Goal: Find specific page/section: Find specific page/section

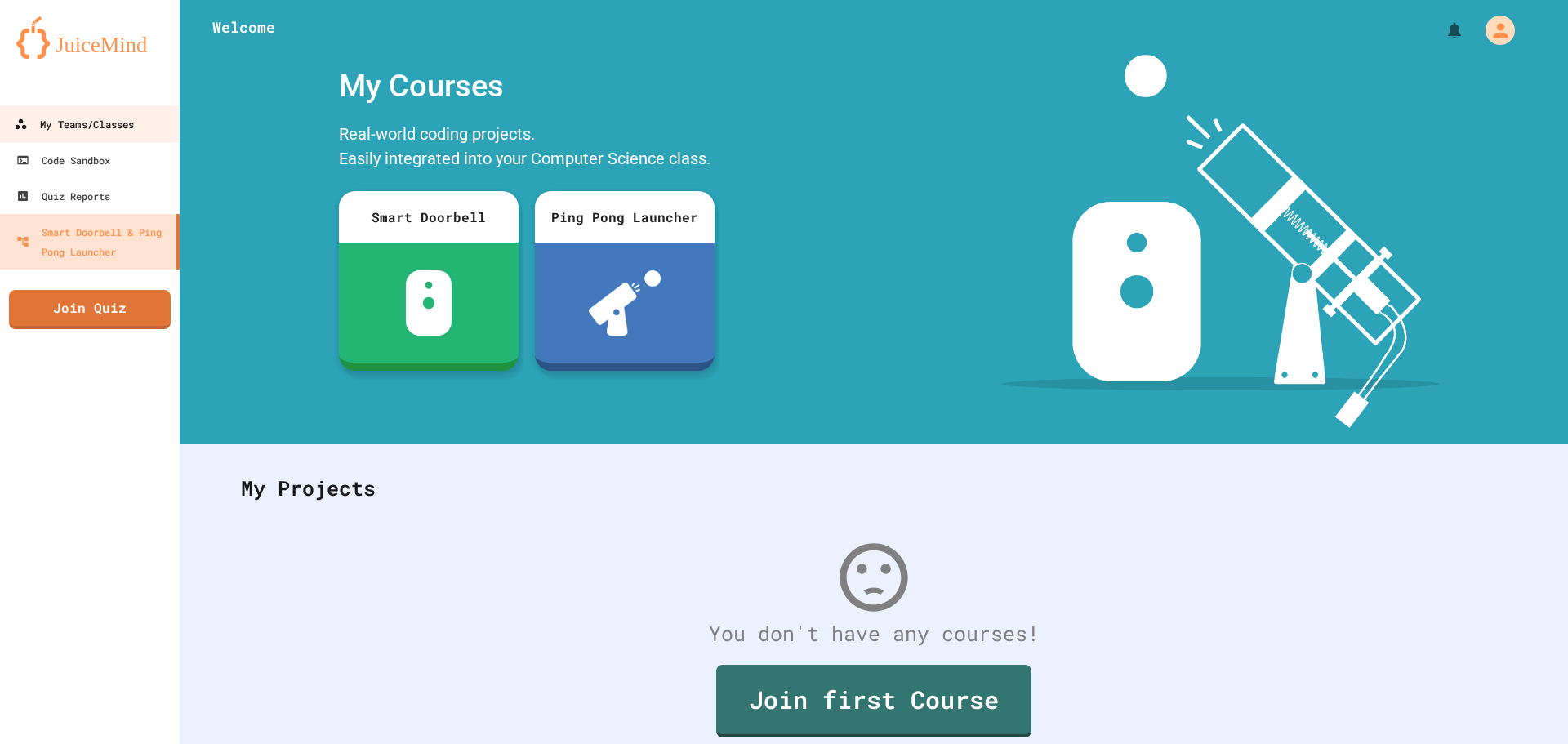
click at [69, 128] on div "My Teams/Classes" at bounding box center [74, 124] width 120 height 21
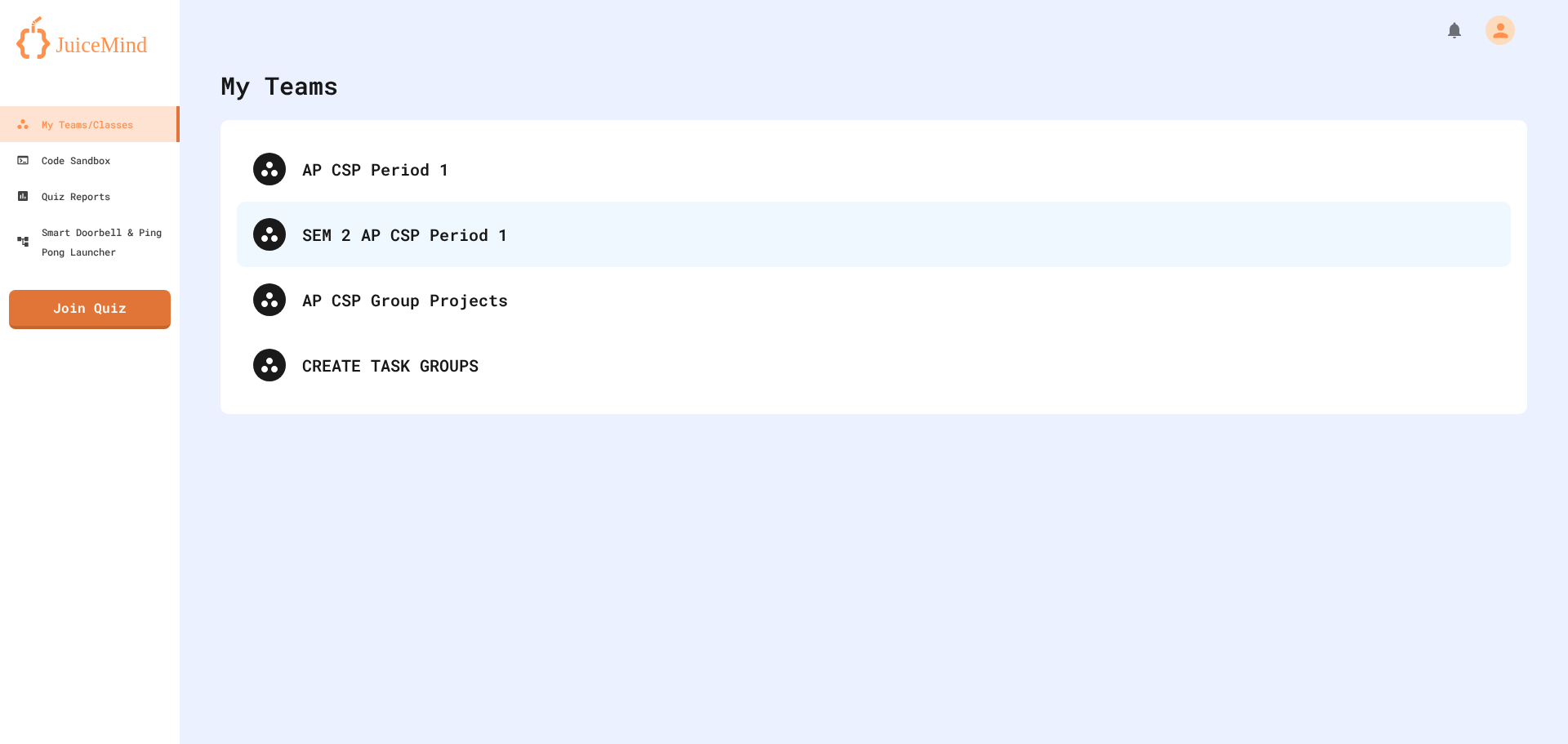
click at [611, 212] on div "SEM 2 AP CSP Period 1" at bounding box center [874, 235] width 1274 height 66
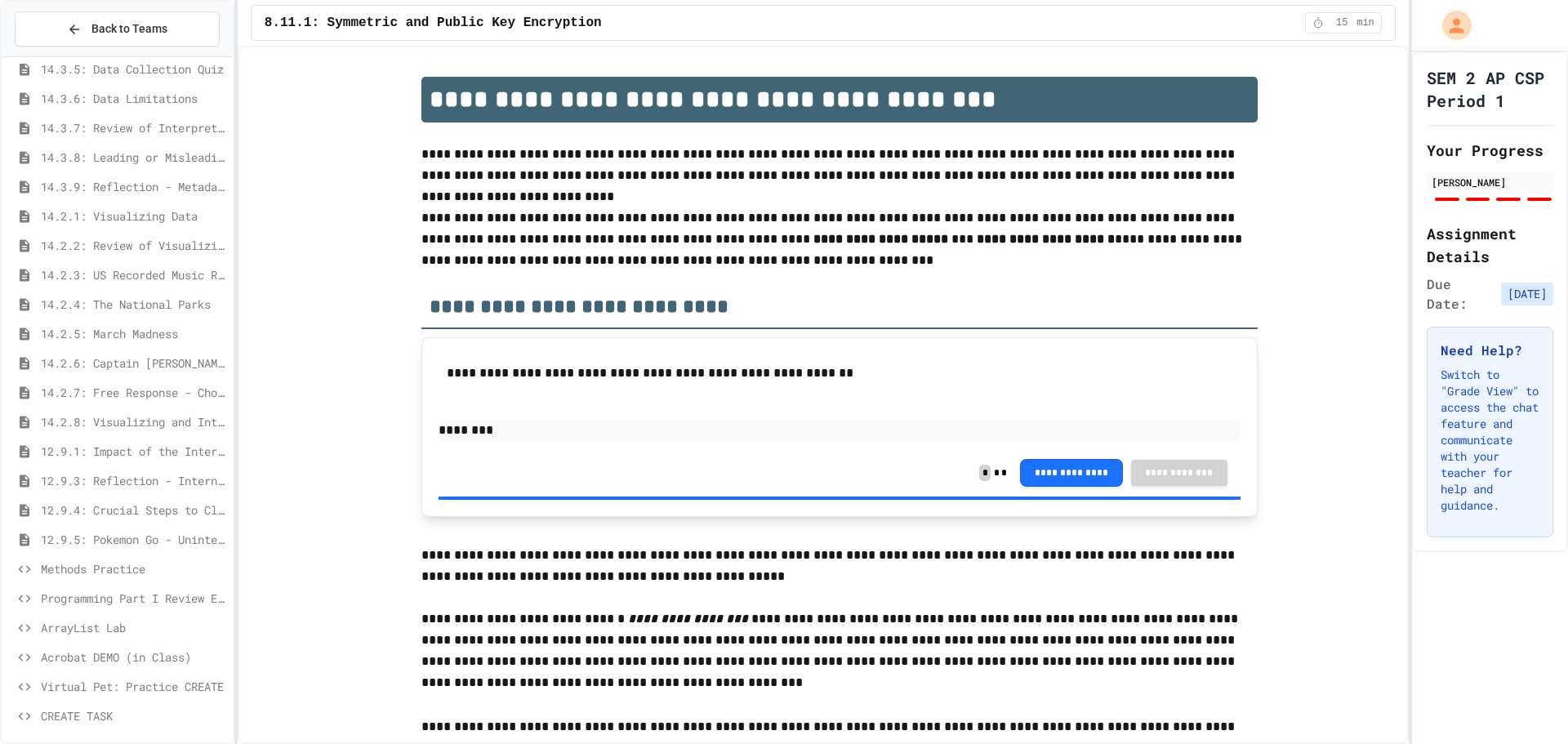
scroll to position [576, 0]
click at [108, 626] on span "ArrayList Lab" at bounding box center [133, 624] width 185 height 17
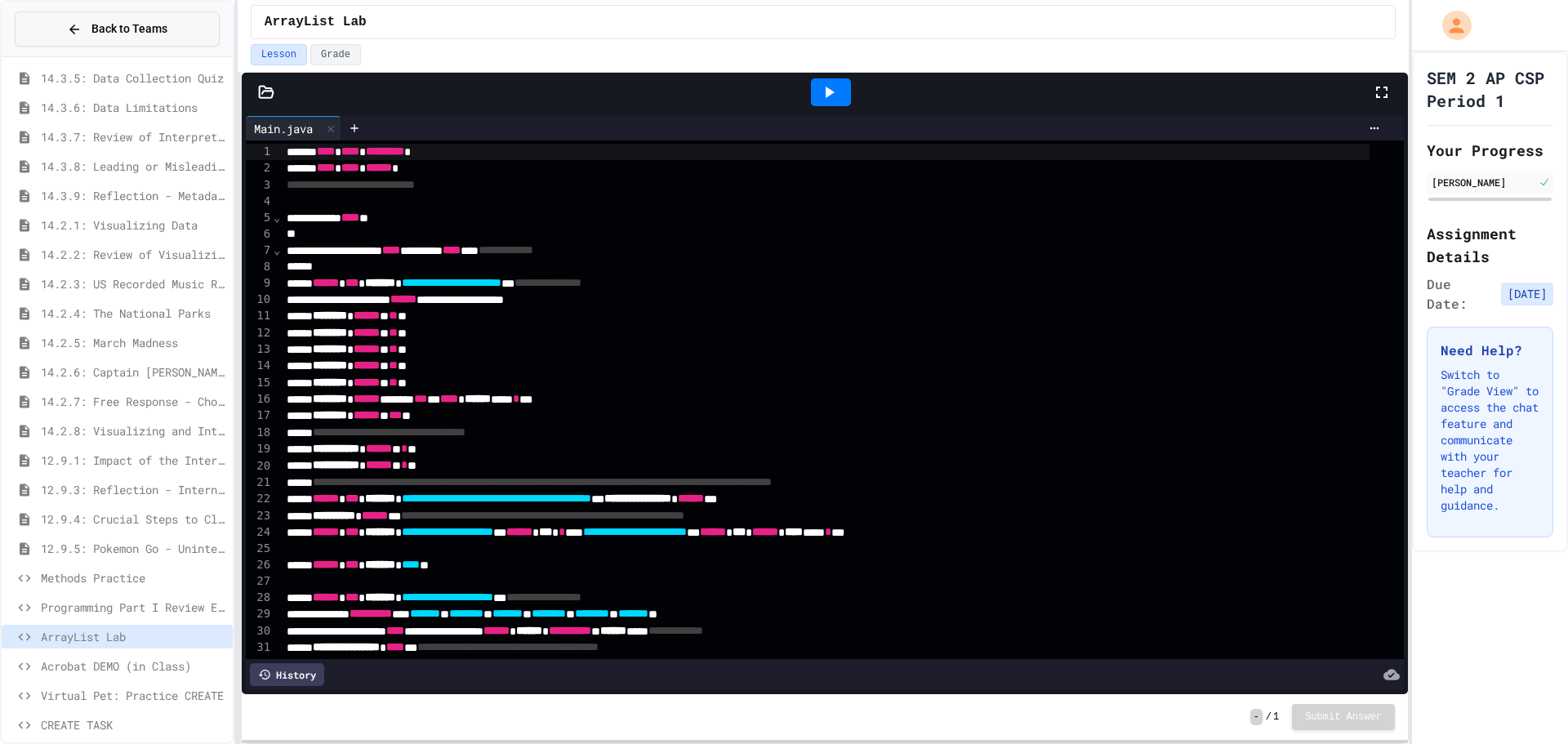
click at [58, 16] on button "Back to Teams" at bounding box center [117, 29] width 205 height 35
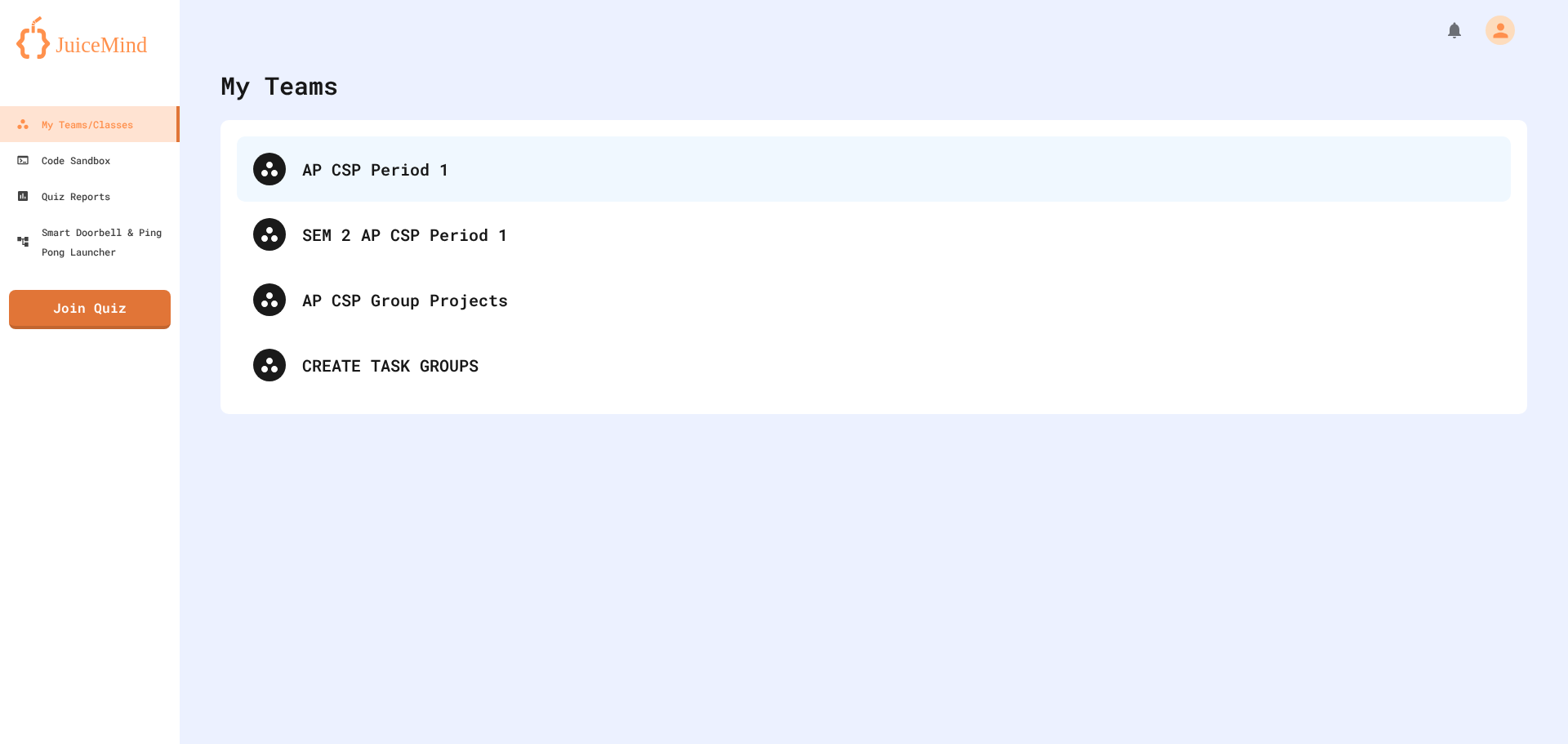
click at [507, 183] on div "AP CSP Period 1" at bounding box center [874, 169] width 1274 height 66
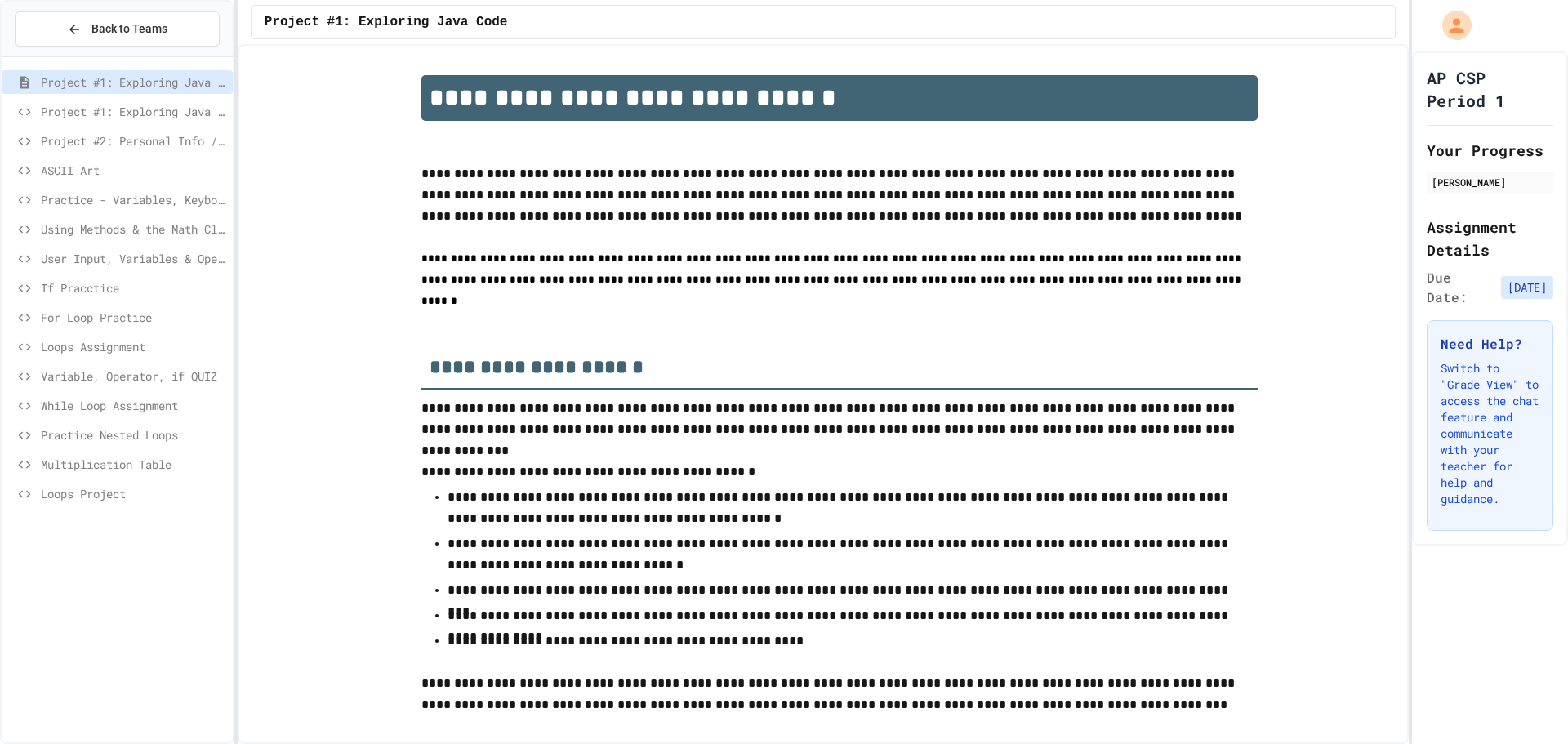
click at [137, 410] on span "While Loop Assignment" at bounding box center [133, 405] width 185 height 17
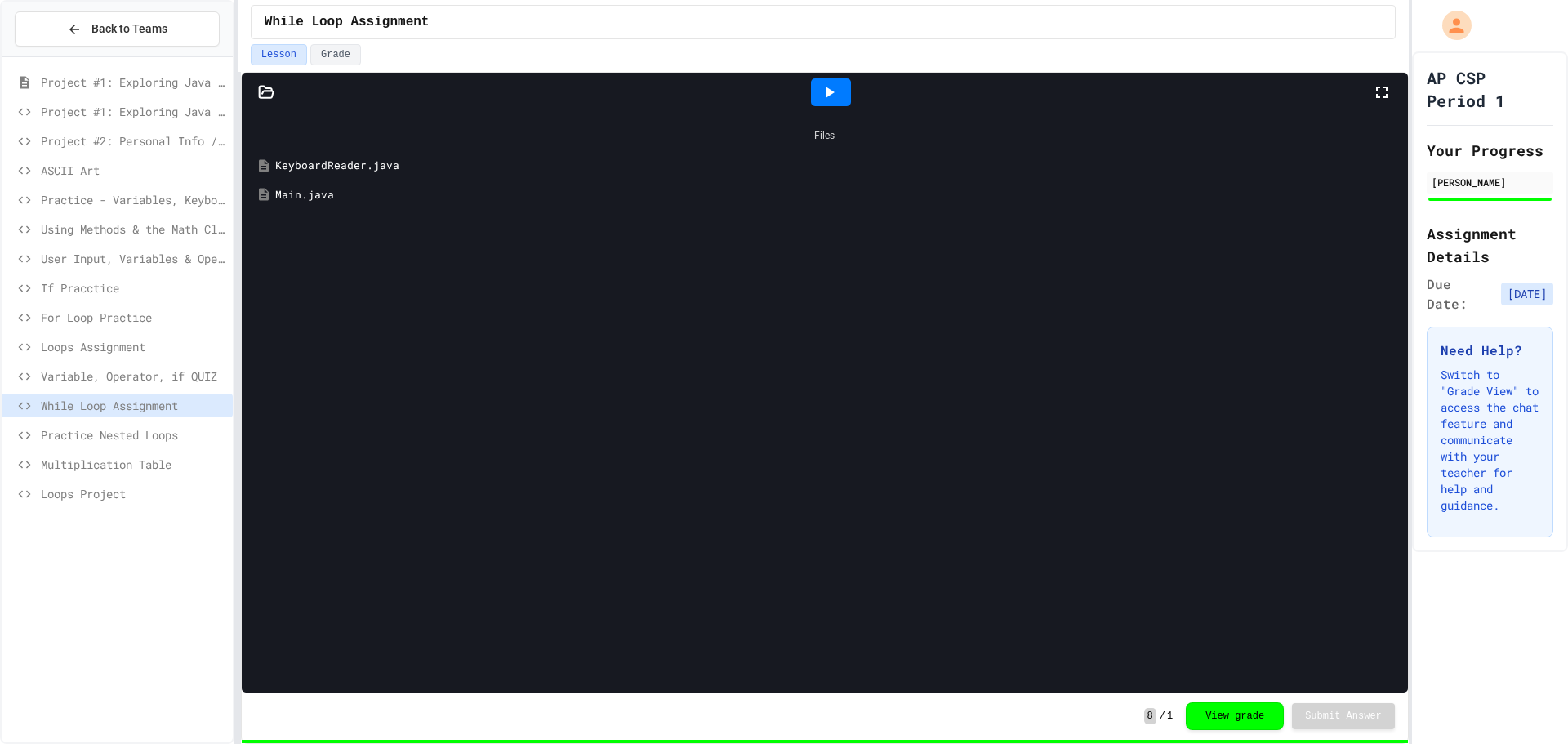
click at [510, 189] on div "Main.java" at bounding box center [836, 195] width 1123 height 16
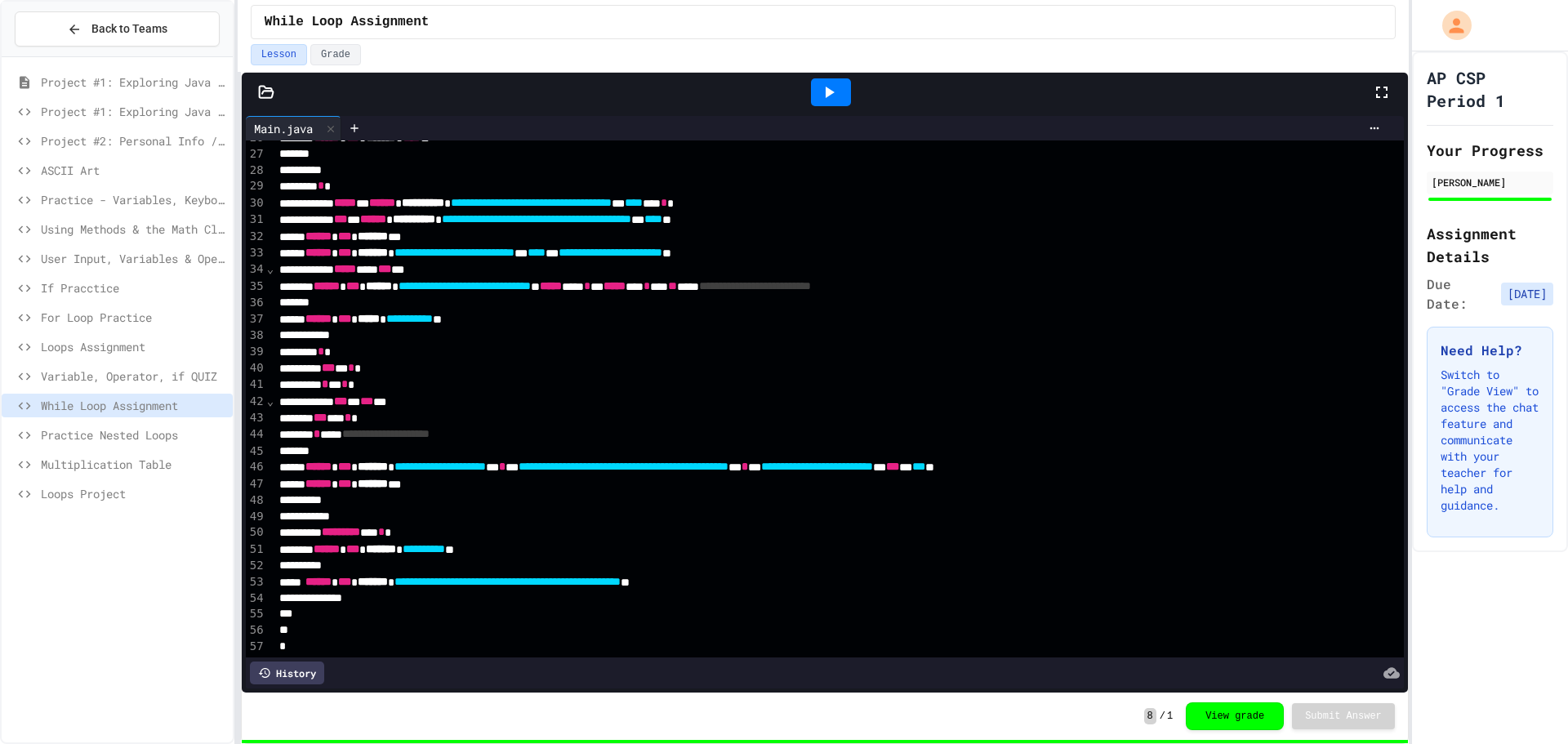
scroll to position [452, 0]
